Goal: Task Accomplishment & Management: Complete application form

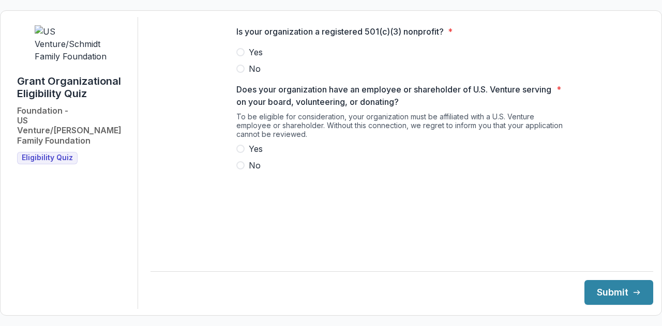
click at [243, 56] on span at bounding box center [240, 52] width 8 height 8
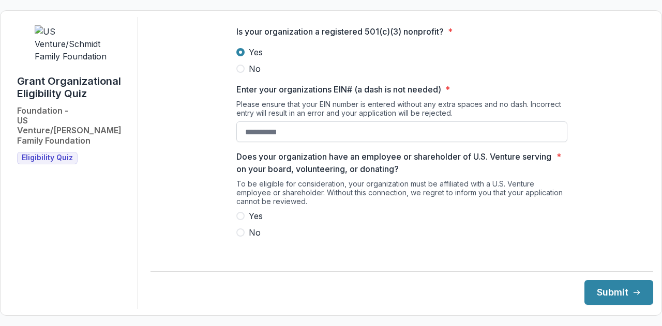
click at [310, 139] on input "Enter your organizations EIN# (a dash is not needed) *" at bounding box center [401, 131] width 331 height 21
paste input "**********"
click at [256, 141] on input "**********" at bounding box center [401, 131] width 331 height 21
type input "**********"
click at [239, 220] on span at bounding box center [240, 216] width 8 height 8
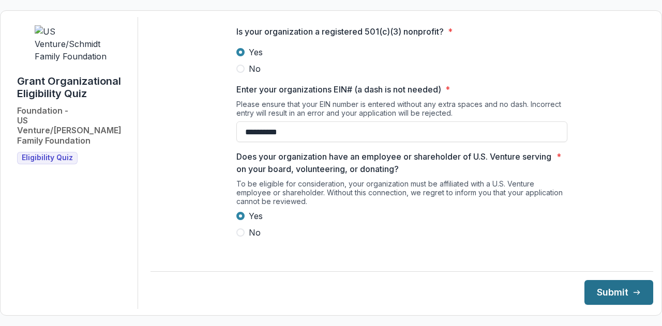
drag, startPoint x: 608, startPoint y: 294, endPoint x: 587, endPoint y: 288, distance: 21.4
click at [608, 294] on button "Submit" at bounding box center [618, 292] width 69 height 25
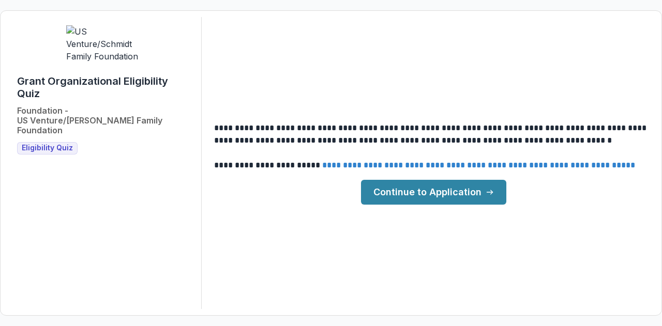
click at [499, 184] on link "Continue to Application" at bounding box center [433, 192] width 145 height 25
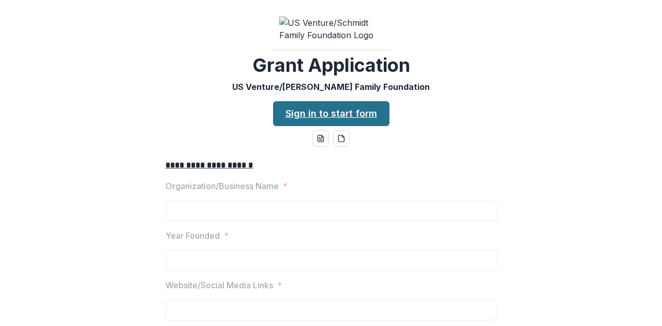
scroll to position [52, 0]
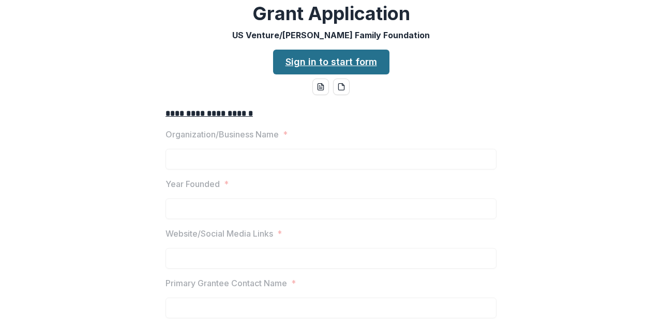
click at [341, 72] on link "Sign in to start form" at bounding box center [331, 62] width 116 height 25
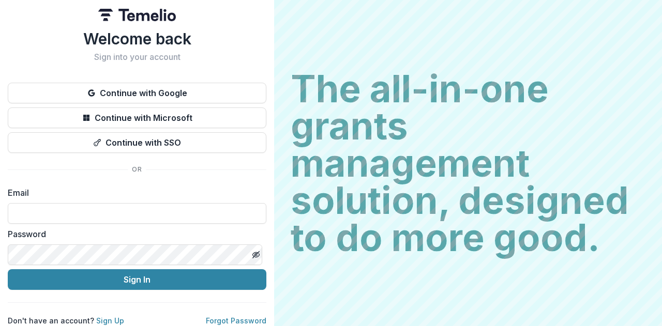
scroll to position [11, 0]
click at [100, 316] on link "Sign Up" at bounding box center [110, 320] width 28 height 9
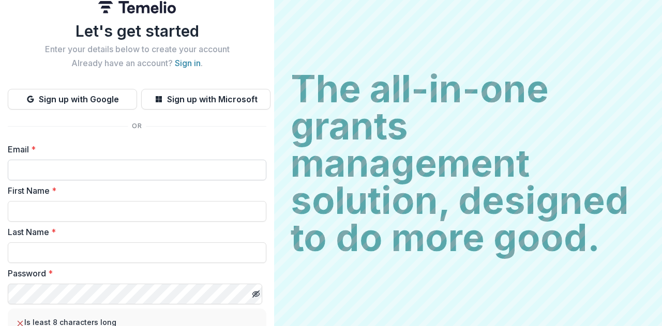
click at [105, 166] on input "Email *" at bounding box center [137, 170] width 258 height 21
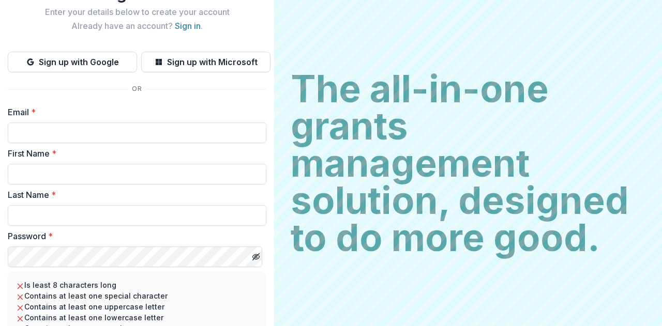
scroll to position [63, 0]
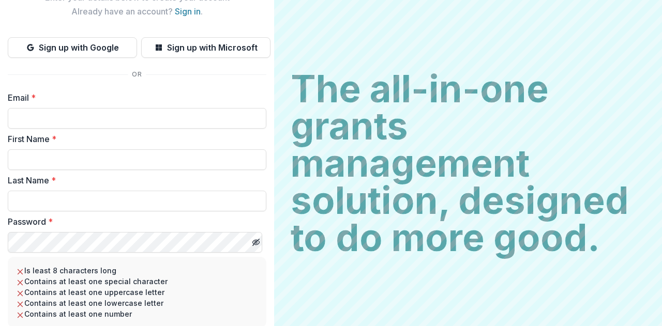
type input "**********"
click at [110, 170] on form "**********" at bounding box center [137, 244] width 258 height 307
click at [109, 166] on input "First Name *" at bounding box center [137, 159] width 258 height 21
type input "******"
type input "*****"
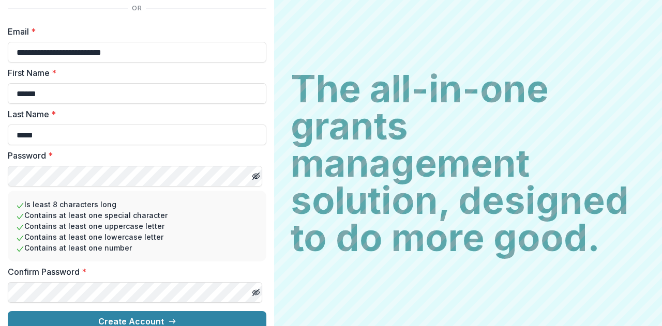
scroll to position [143, 0]
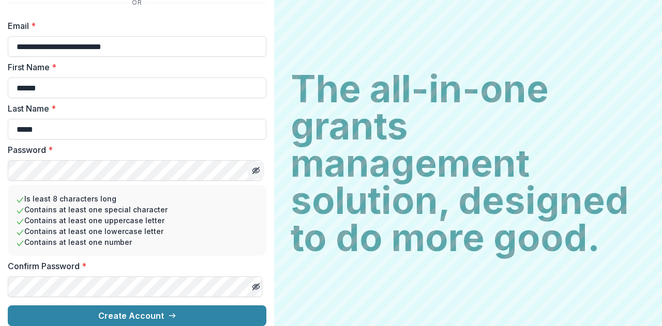
click at [255, 170] on icon "Toggle password visibility" at bounding box center [257, 172] width 4 height 4
click at [257, 162] on button "Toggle password visibility" at bounding box center [256, 170] width 17 height 17
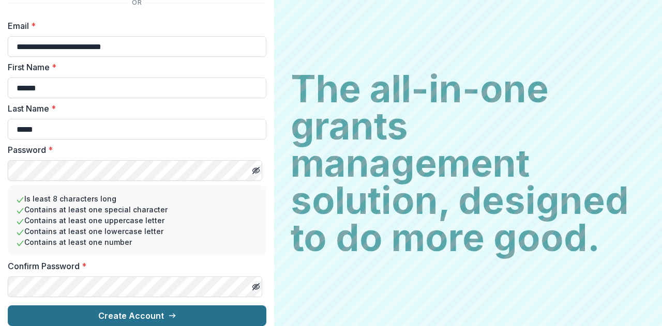
click at [175, 316] on button "Create Account" at bounding box center [137, 316] width 258 height 21
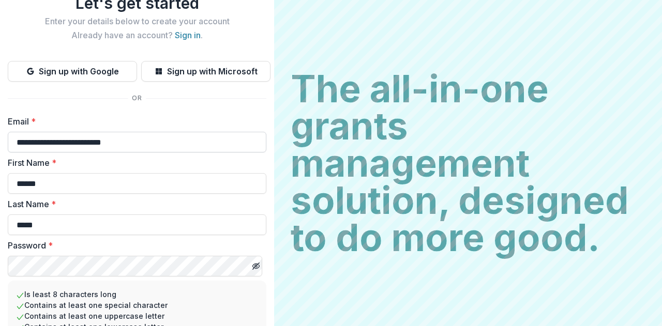
scroll to position [0, 0]
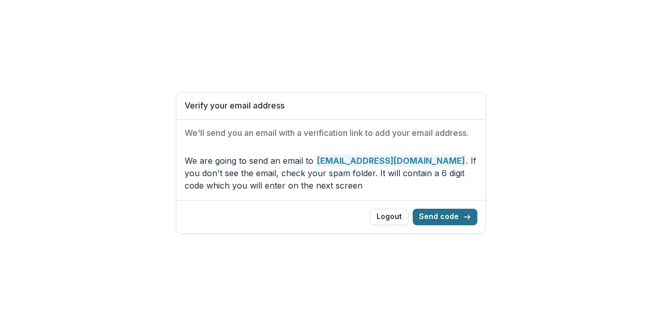
click at [449, 218] on button "Send code" at bounding box center [445, 217] width 65 height 17
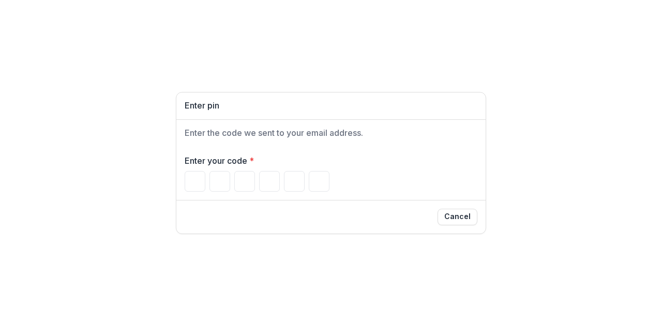
paste input "******"
type input "*"
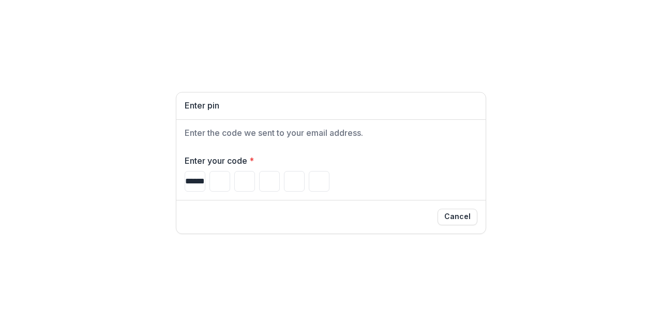
type input "*"
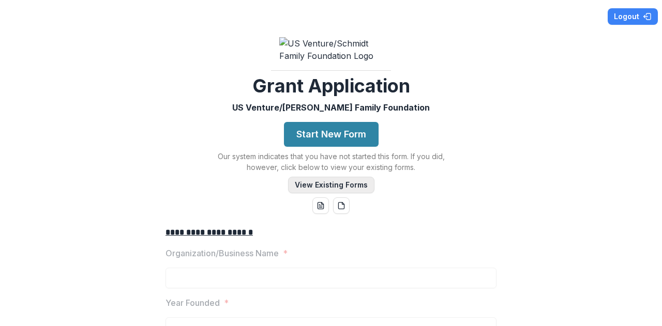
click at [335, 190] on button "View Existing Forms" at bounding box center [331, 185] width 86 height 17
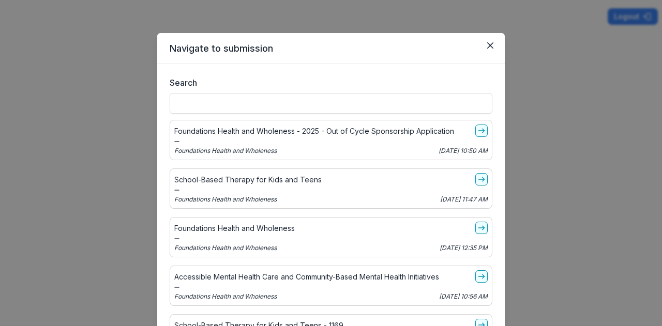
click at [486, 35] on header "Navigate to submission" at bounding box center [330, 48] width 347 height 31
click at [487, 42] on icon "Close" at bounding box center [490, 45] width 6 height 6
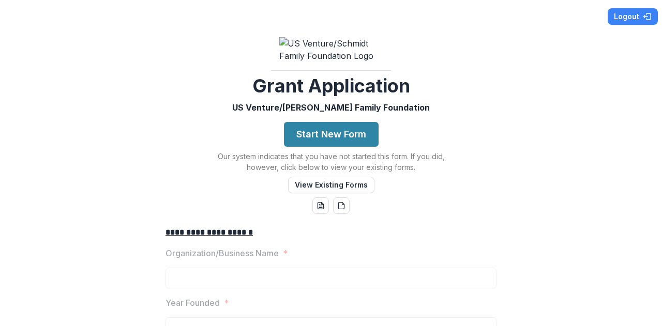
scroll to position [103, 0]
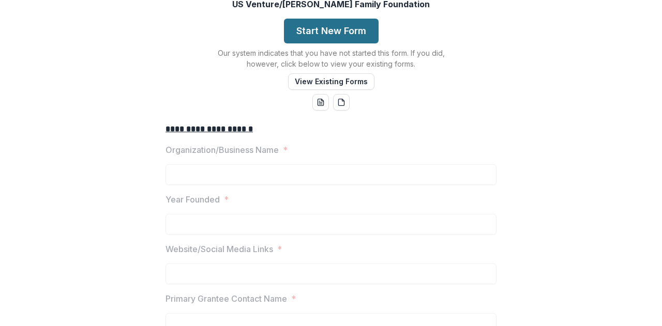
click at [360, 40] on button "Start New Form" at bounding box center [331, 31] width 95 height 25
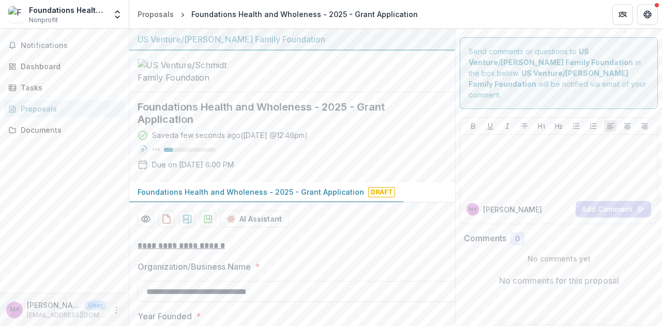
click at [63, 75] on div "Notifications Dashboard Tasks Proposals Documents" at bounding box center [64, 161] width 129 height 264
click at [62, 80] on link "Tasks" at bounding box center [64, 87] width 120 height 17
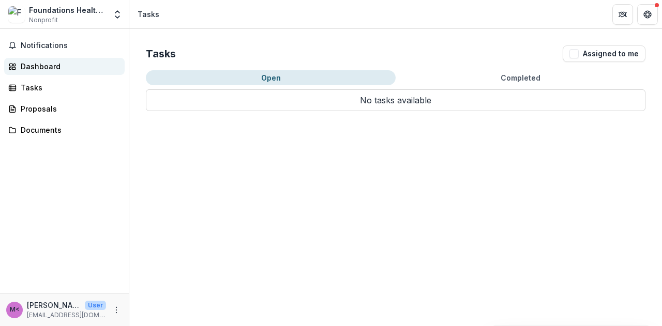
click at [38, 68] on div "Dashboard" at bounding box center [69, 66] width 96 height 11
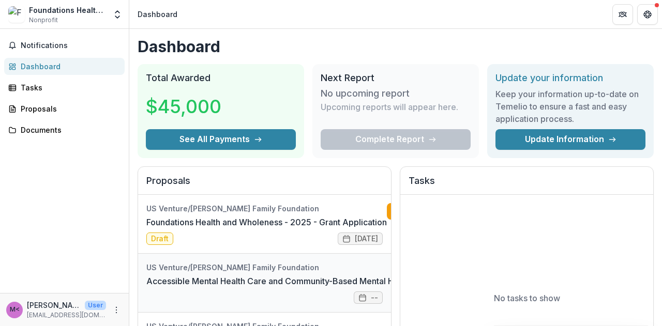
click at [307, 275] on link "Accessible Mental Health Care and Community-Based Mental Health Initiatives" at bounding box center [298, 281] width 305 height 12
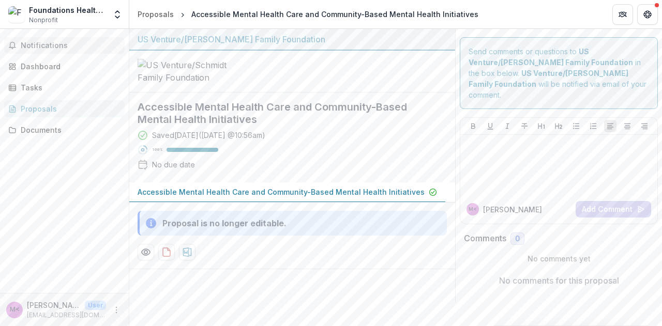
click at [58, 46] on span "Notifications" at bounding box center [71, 45] width 100 height 9
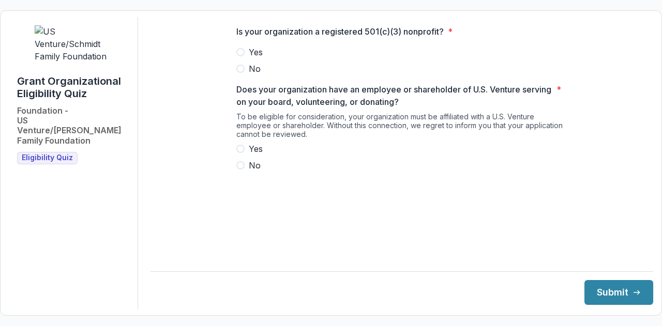
click at [244, 56] on span at bounding box center [240, 52] width 8 height 8
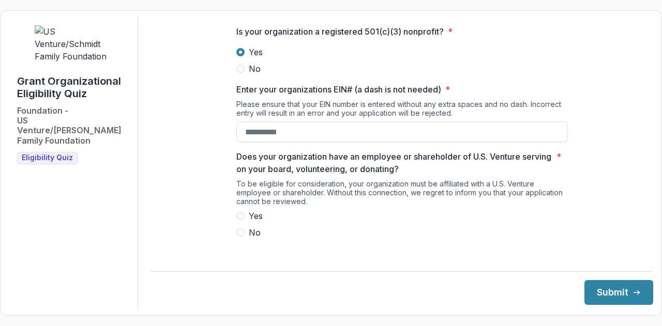
click at [72, 55] on div "Grant Organizational Eligibility Quiz Foundation - US Venture/[PERSON_NAME] Fam…" at bounding box center [73, 163] width 129 height 292
click at [275, 139] on input "Enter your organizations EIN# (a dash is not needed) *" at bounding box center [401, 131] width 331 height 21
paste input "*******"
type input "*"
paste input "**********"
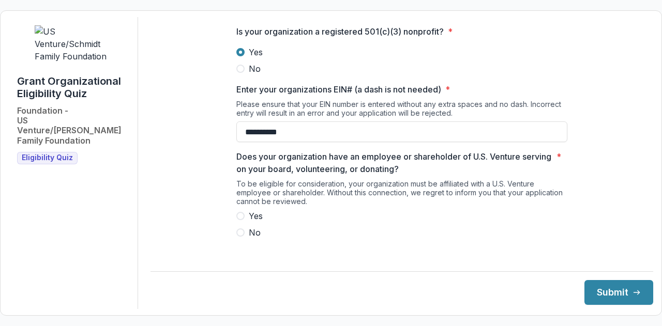
type input "**********"
click at [243, 220] on label "Yes" at bounding box center [401, 216] width 331 height 12
click at [601, 290] on button "Submit" at bounding box center [618, 292] width 69 height 25
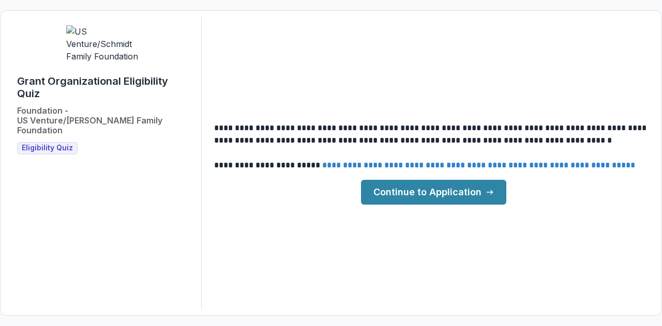
click at [487, 188] on icon at bounding box center [489, 192] width 8 height 8
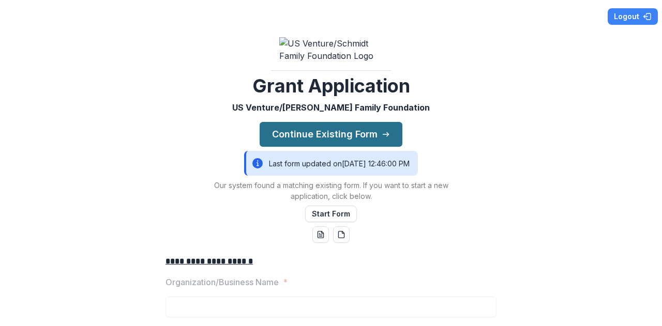
click at [354, 142] on button "Continue Existing Form" at bounding box center [330, 134] width 143 height 25
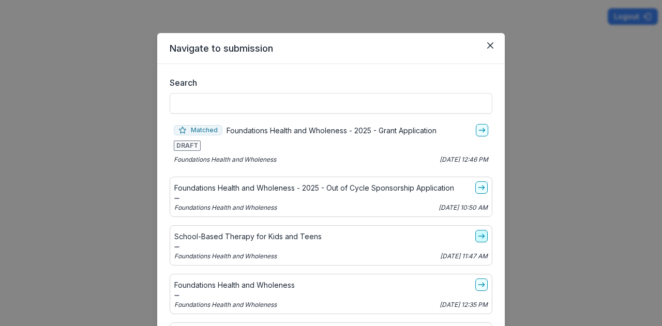
click at [477, 236] on icon "go-to" at bounding box center [481, 236] width 8 height 8
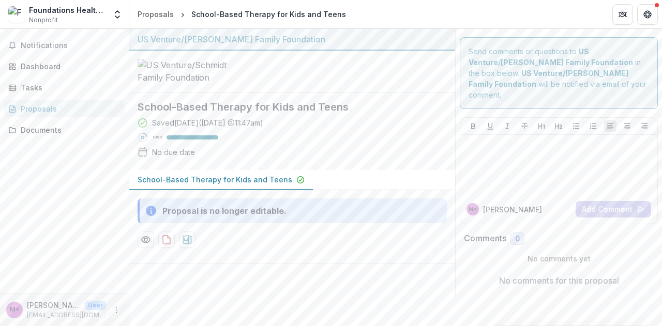
click at [47, 108] on div "Proposals" at bounding box center [69, 108] width 96 height 11
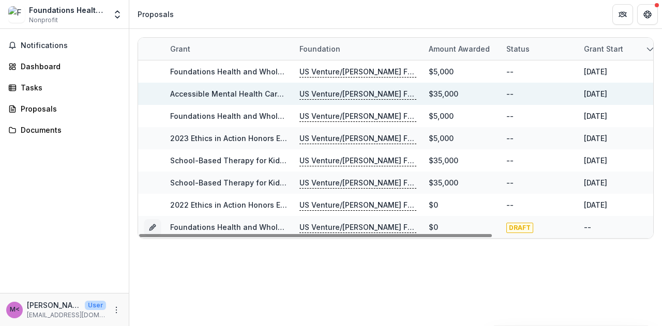
click at [361, 90] on p "US Venture/[PERSON_NAME] Family Foundation" at bounding box center [357, 93] width 117 height 11
click at [244, 94] on link "Accessible Mental Health Care and Community-Based Mental Health Initiatives" at bounding box center [313, 93] width 287 height 9
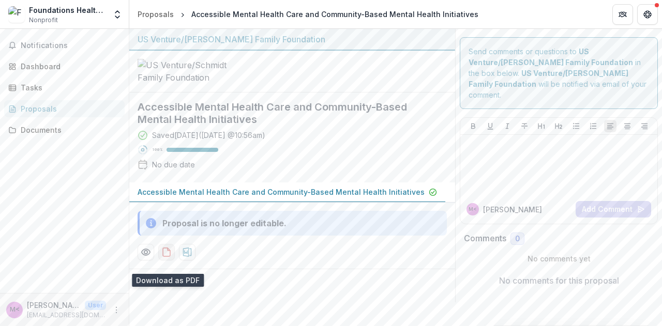
click at [170, 257] on icon "download-proposal" at bounding box center [166, 252] width 10 height 10
click at [145, 257] on icon "Preview 51731740-6439-4c69-b391-c072dae0b7f0-0.pdf" at bounding box center [146, 252] width 10 height 10
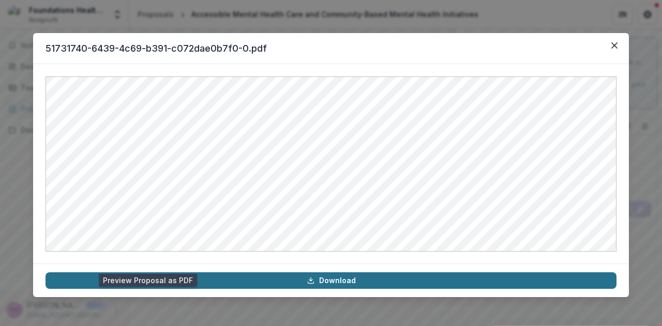
click at [240, 282] on link "Download" at bounding box center [330, 280] width 571 height 17
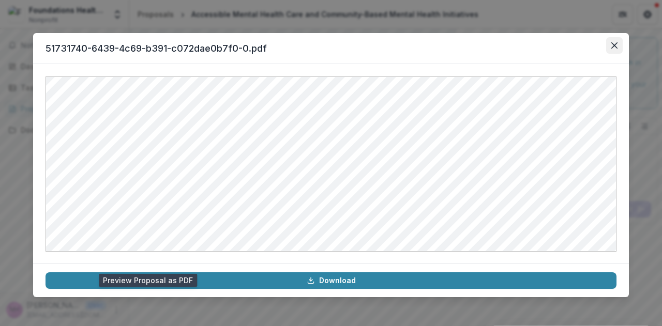
click at [618, 44] on button "Close" at bounding box center [614, 45] width 17 height 17
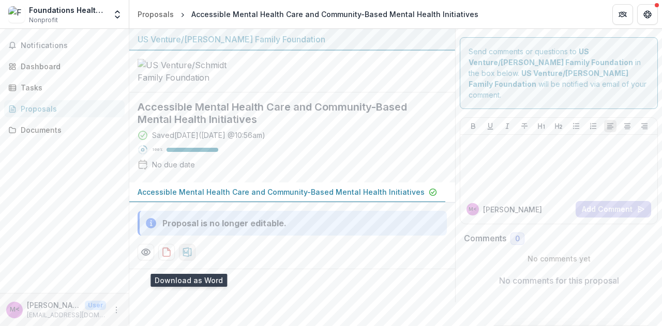
click at [187, 257] on icon "download-proposal" at bounding box center [187, 252] width 9 height 9
click at [365, 197] on p "Accessible Mental Health Care and Community-Based Mental Health Initiatives" at bounding box center [281, 192] width 287 height 11
click at [218, 166] on div "Saved [DATE] ( [DATE] 10:56am ) 100 % No due date" at bounding box center [284, 152] width 293 height 44
click at [433, 124] on div "Accessible Mental Health Care and Community-Based Mental Health Initiatives Sav…" at bounding box center [283, 138] width 309 height 90
click at [144, 255] on icon "Preview 51731740-6439-4c69-b391-c072dae0b7f0-0.pdf" at bounding box center [146, 252] width 8 height 6
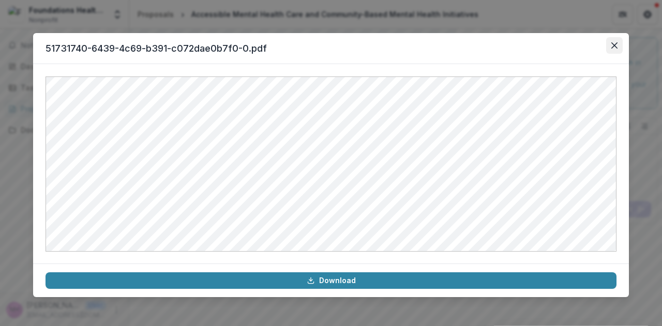
click at [619, 44] on button "Close" at bounding box center [614, 45] width 17 height 17
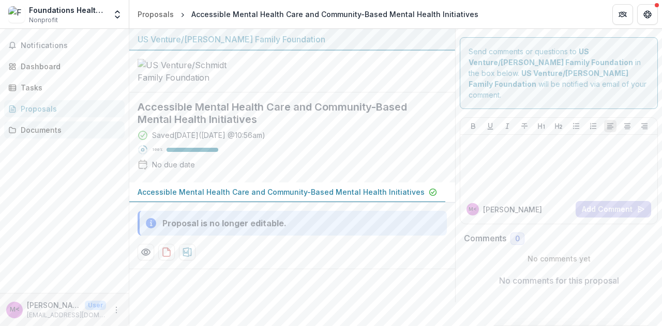
click at [42, 130] on div "Documents" at bounding box center [69, 130] width 96 height 11
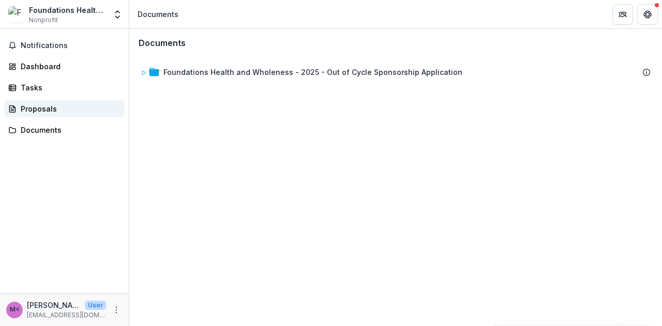
click at [57, 108] on div "Proposals" at bounding box center [69, 108] width 96 height 11
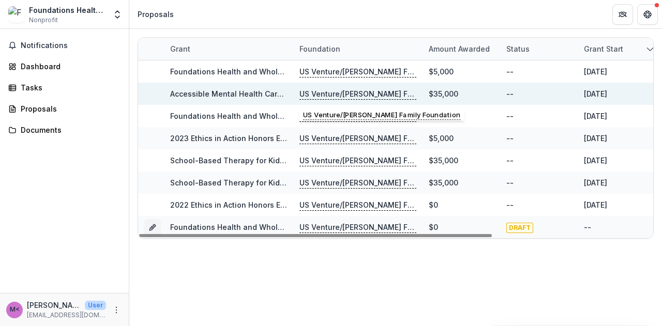
click at [334, 95] on p "US Venture/[PERSON_NAME] Family Foundation" at bounding box center [357, 93] width 117 height 11
click at [256, 90] on link "Accessible Mental Health Care and Community-Based Mental Health Initiatives" at bounding box center [313, 93] width 287 height 9
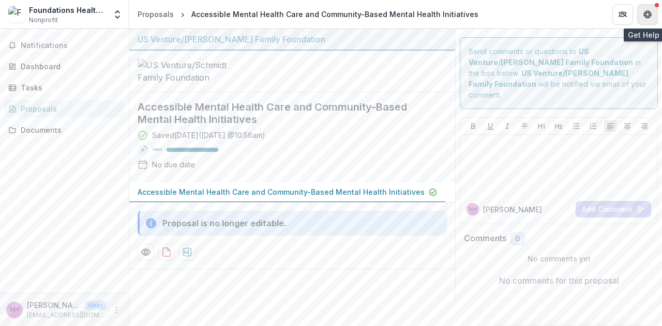
click at [644, 13] on icon "Get Help" at bounding box center [647, 14] width 8 height 8
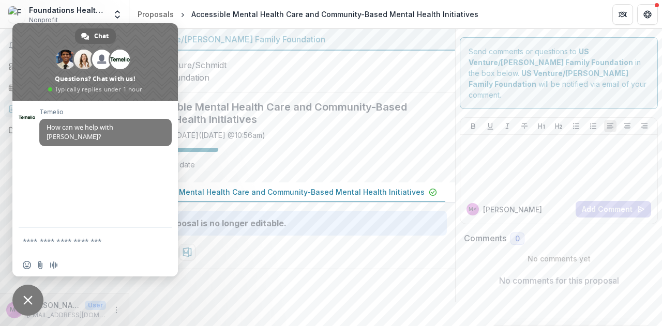
click at [304, 92] on div at bounding box center [292, 72] width 326 height 42
click at [143, 35] on span at bounding box center [94, 62] width 165 height 78
